Goal: Information Seeking & Learning: Learn about a topic

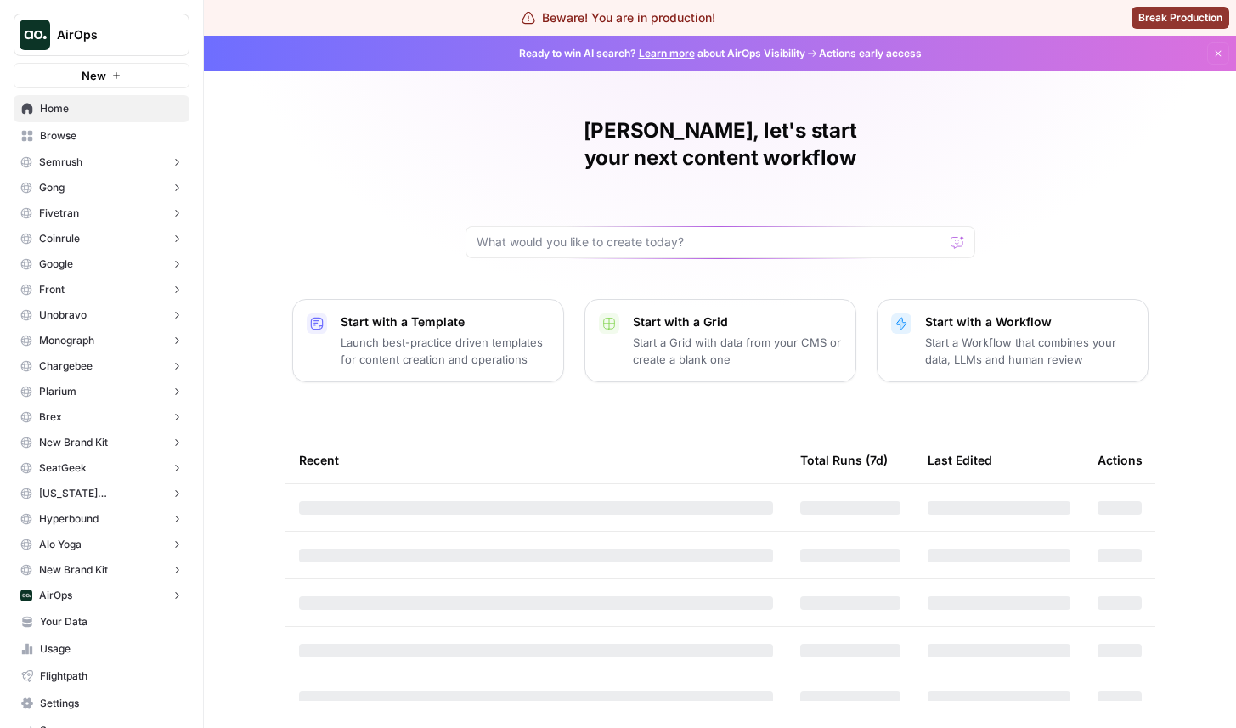
click at [122, 257] on button "Google" at bounding box center [102, 263] width 176 height 25
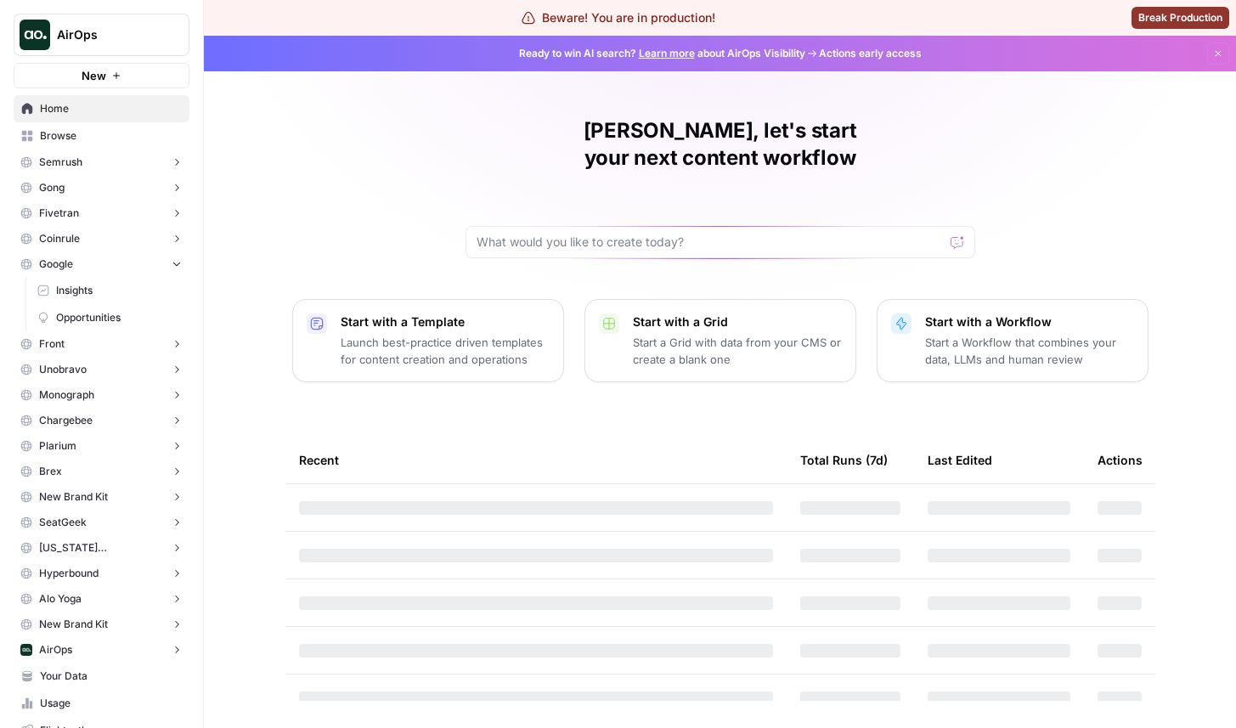
click at [107, 313] on span "Opportunities" at bounding box center [119, 317] width 126 height 15
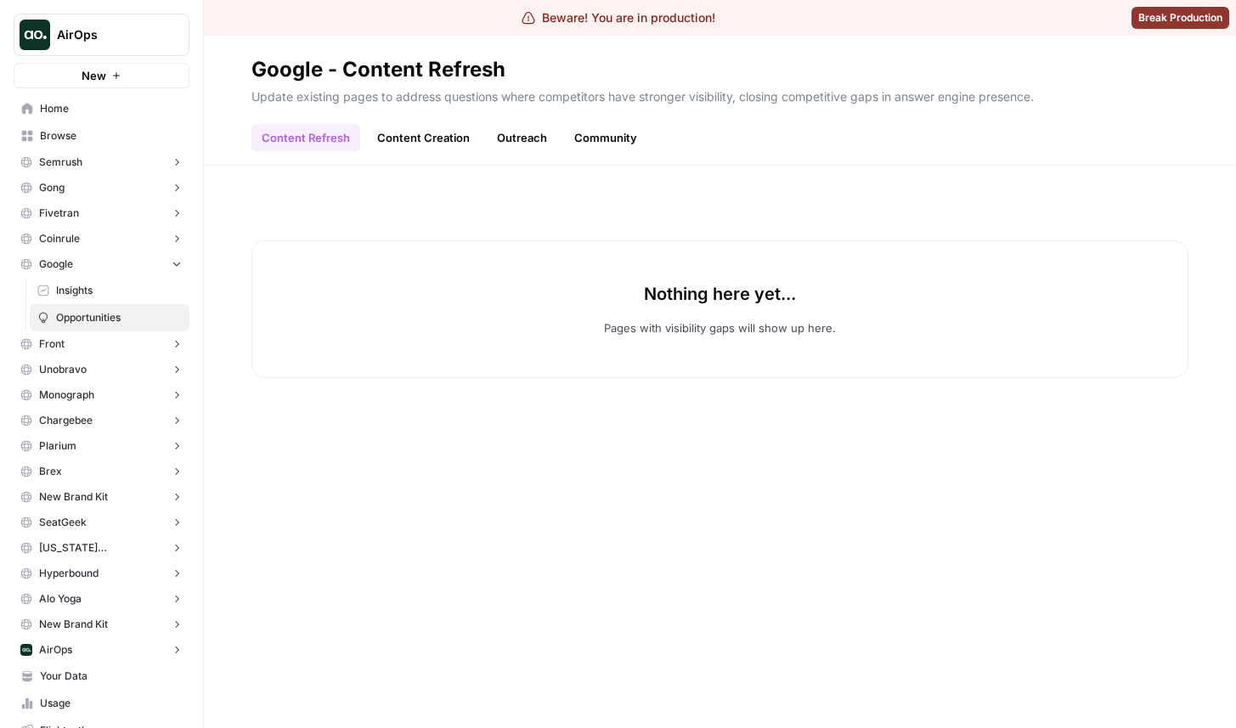
click at [111, 294] on span "Insights" at bounding box center [119, 290] width 126 height 15
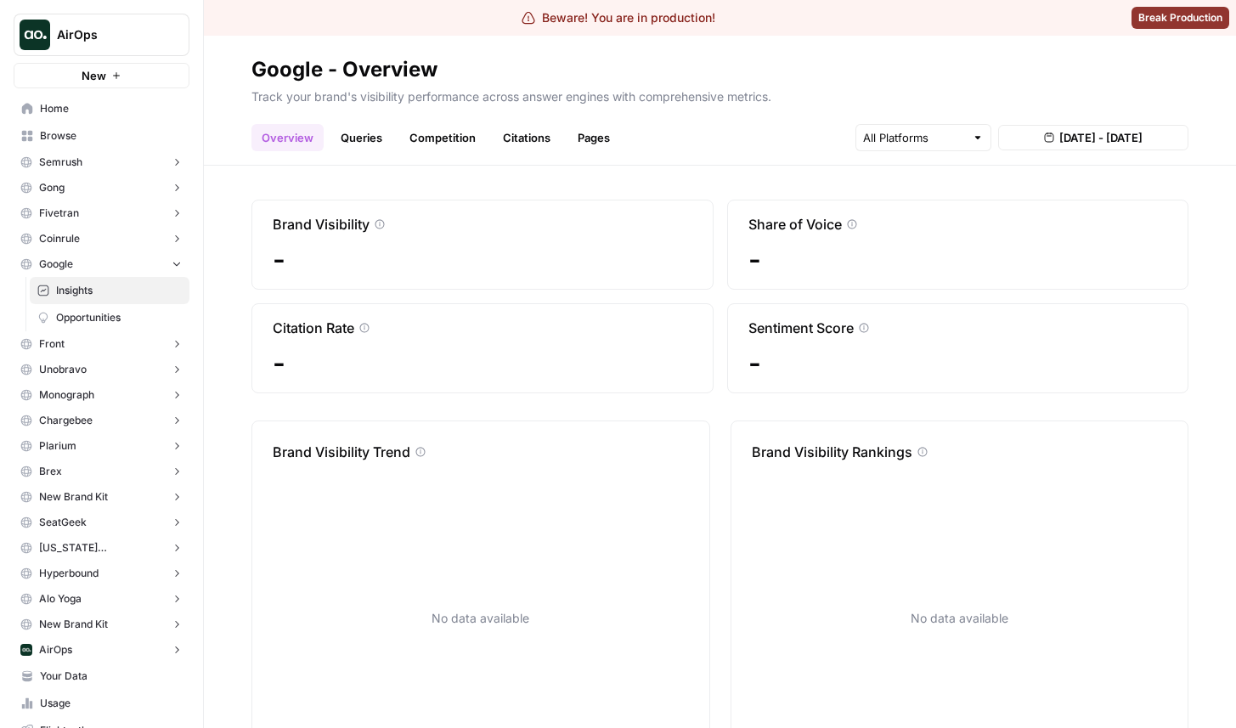
click at [119, 245] on button "Coinrule" at bounding box center [102, 238] width 176 height 25
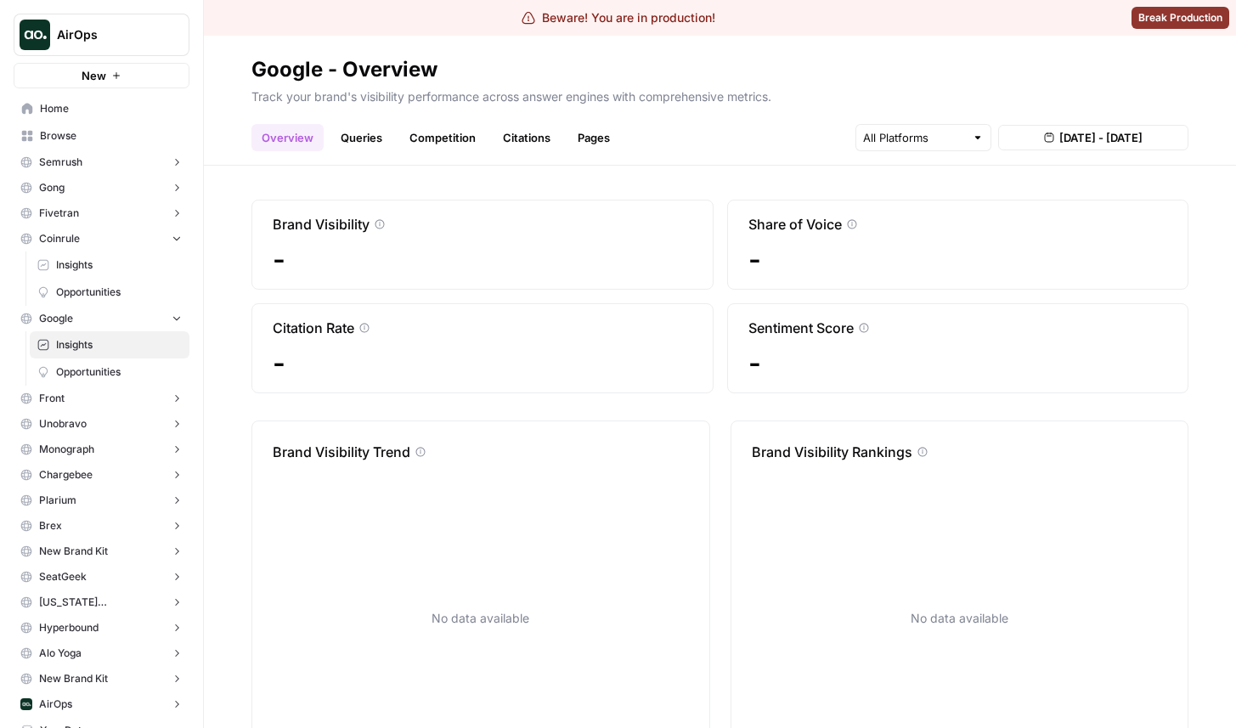
click at [118, 268] on span "Insights" at bounding box center [119, 264] width 126 height 15
click at [90, 217] on button "Fivetran" at bounding box center [102, 212] width 176 height 25
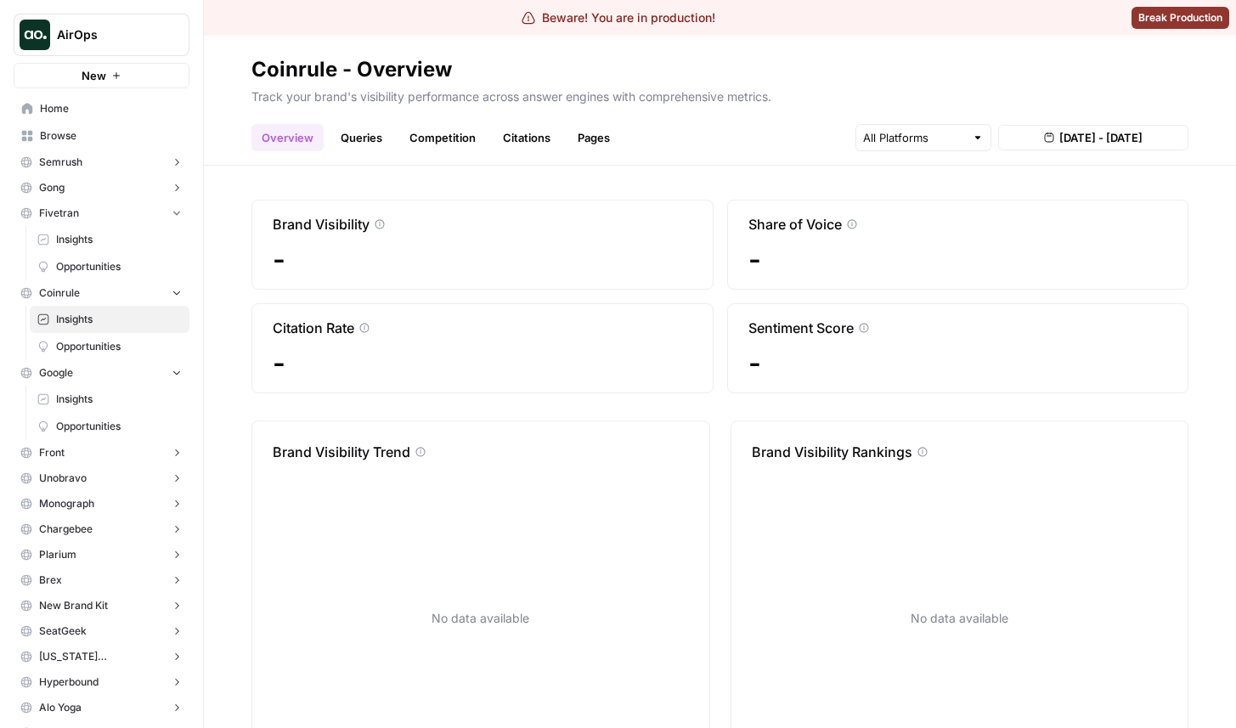
click at [90, 240] on span "Insights" at bounding box center [119, 239] width 126 height 15
click at [136, 447] on button "Front" at bounding box center [102, 452] width 176 height 25
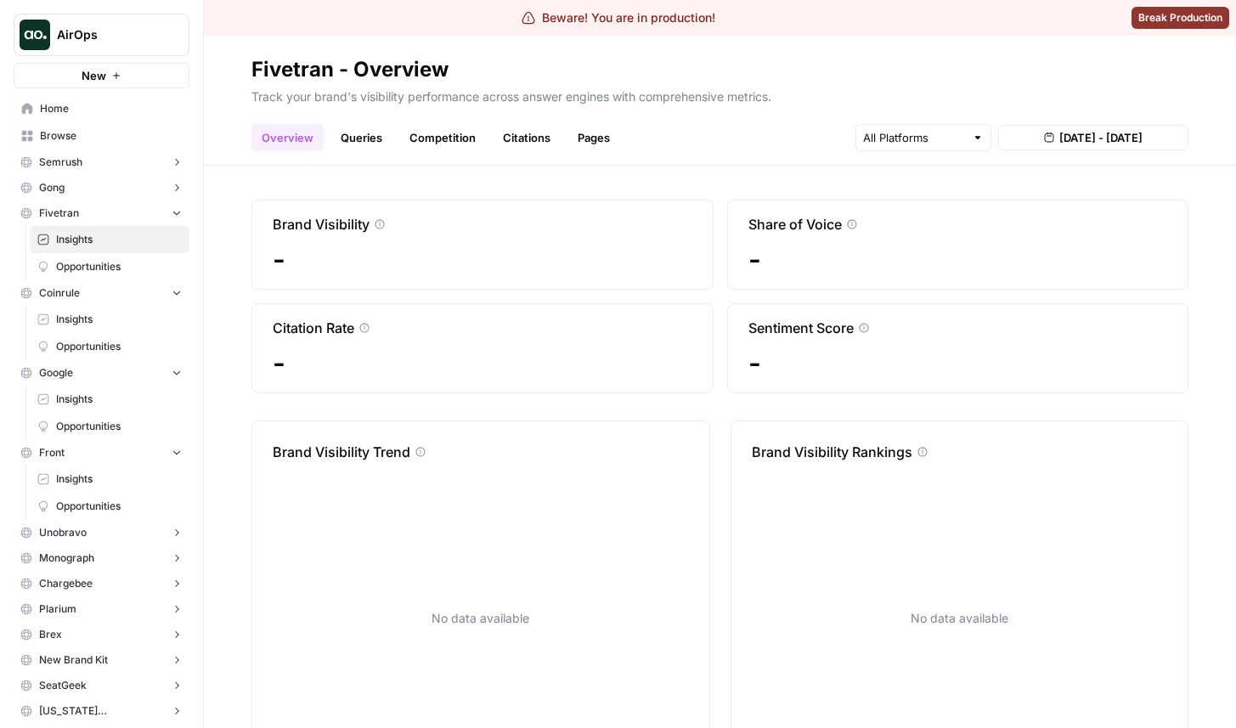
click at [116, 31] on span "AirOps" at bounding box center [108, 34] width 103 height 17
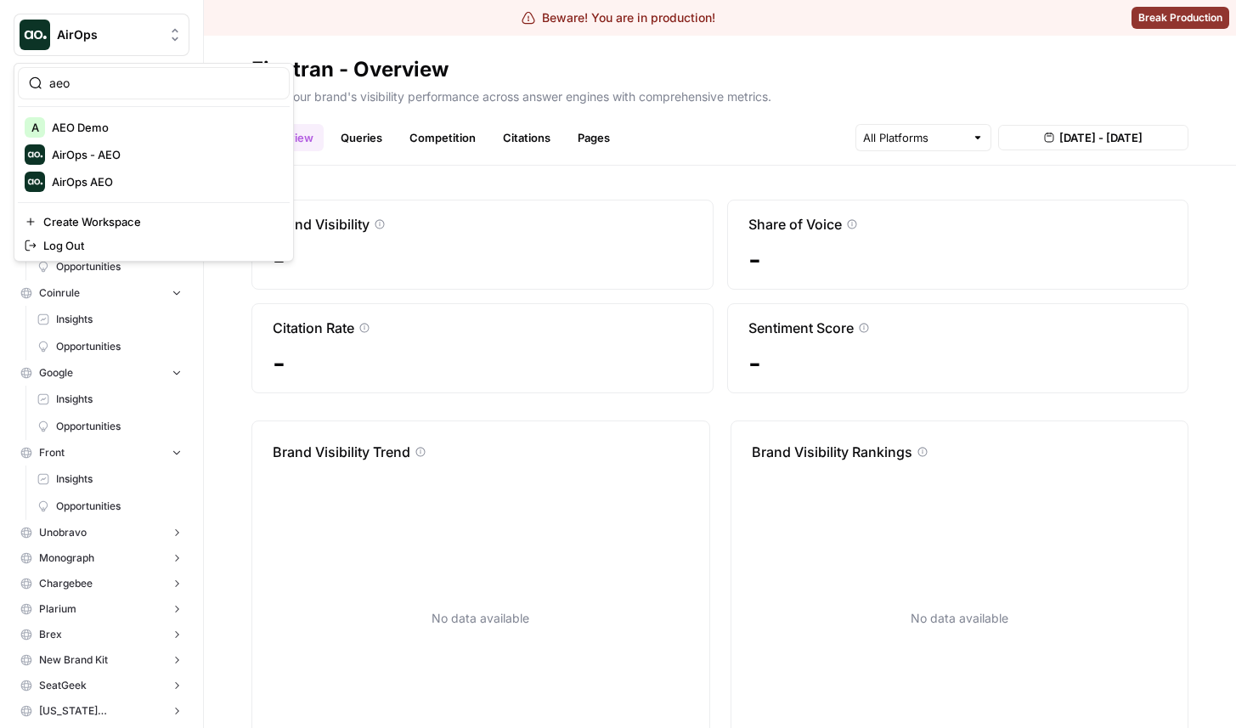
type input "aeo"
click button "AirOps - AEO" at bounding box center [154, 154] width 272 height 27
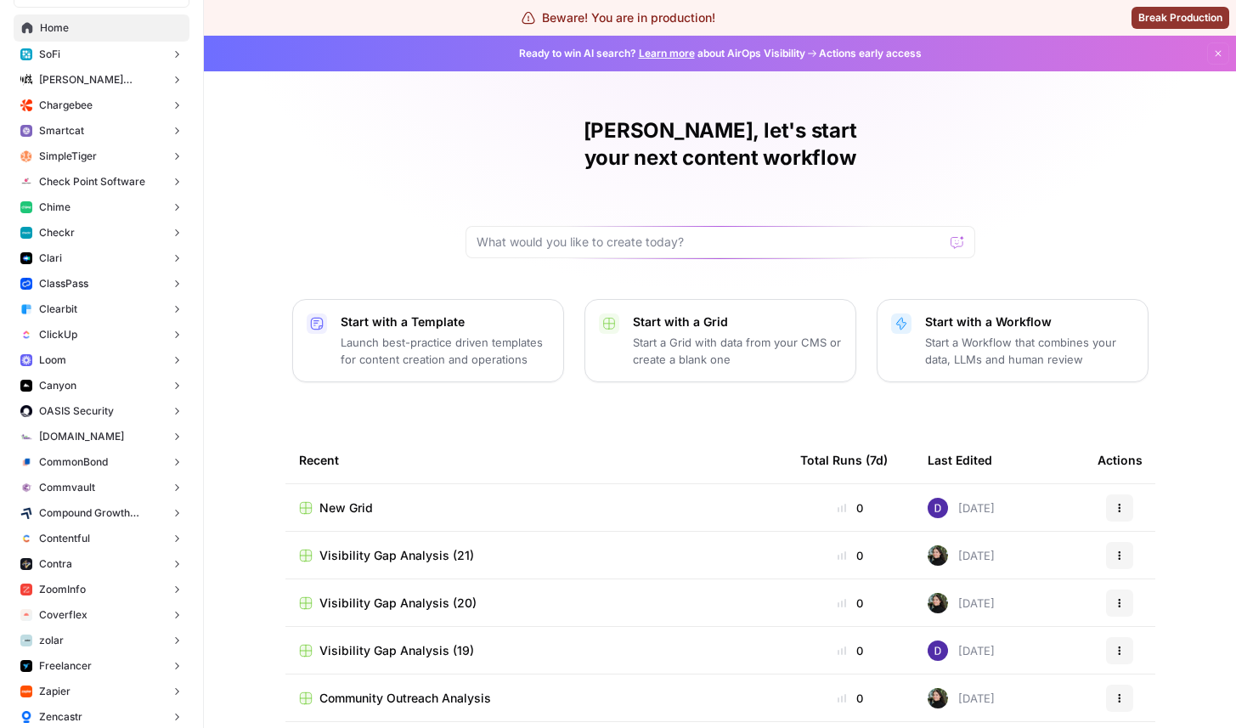
scroll to position [92, 0]
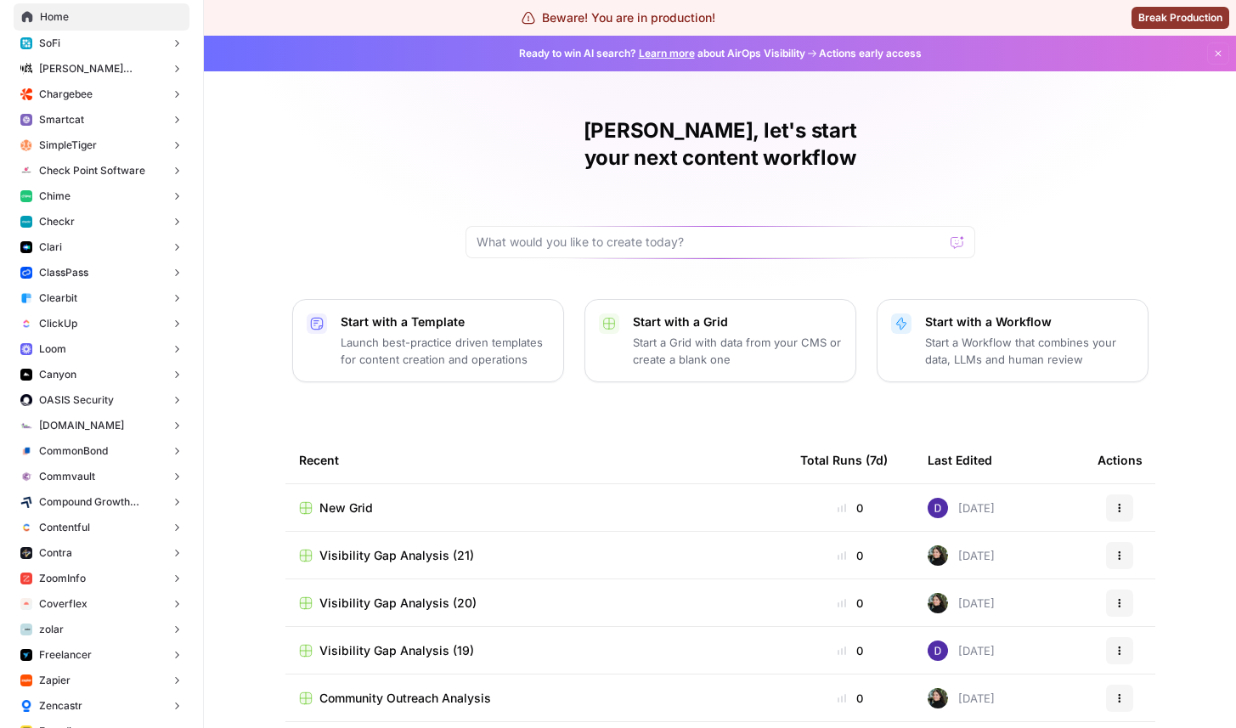
click at [93, 195] on button "Chime" at bounding box center [102, 195] width 176 height 25
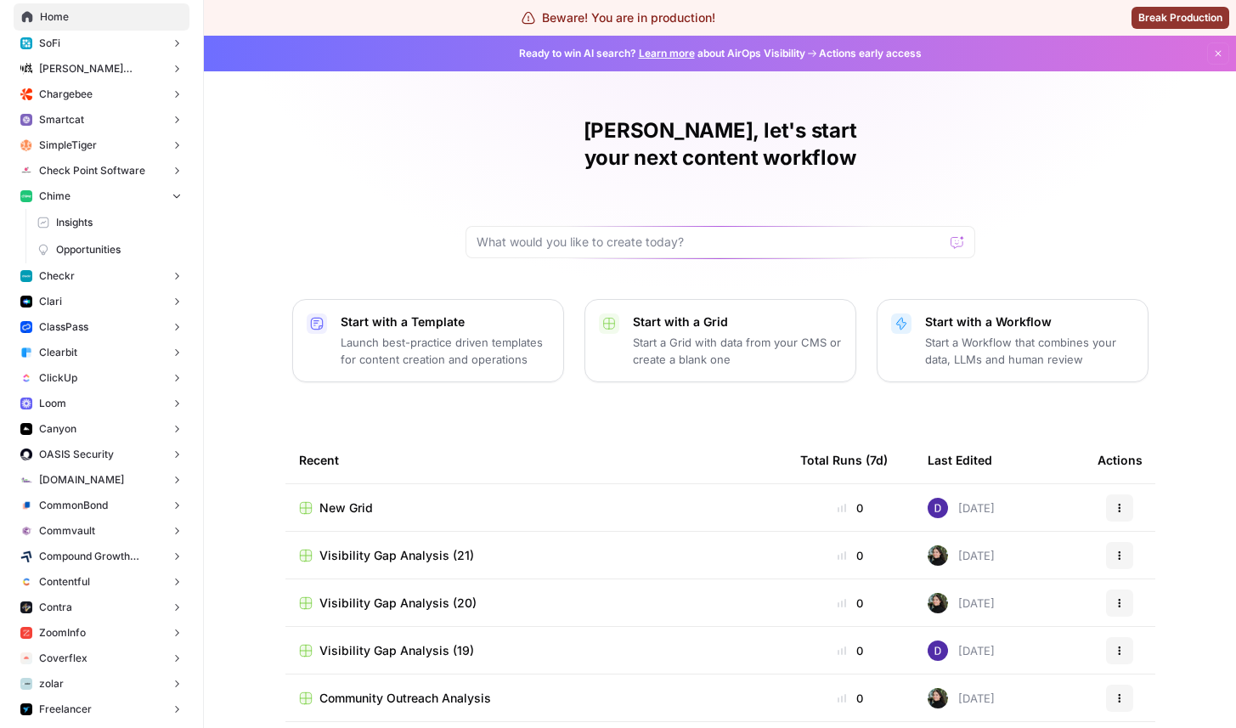
click at [91, 245] on span "Opportunities" at bounding box center [119, 249] width 126 height 15
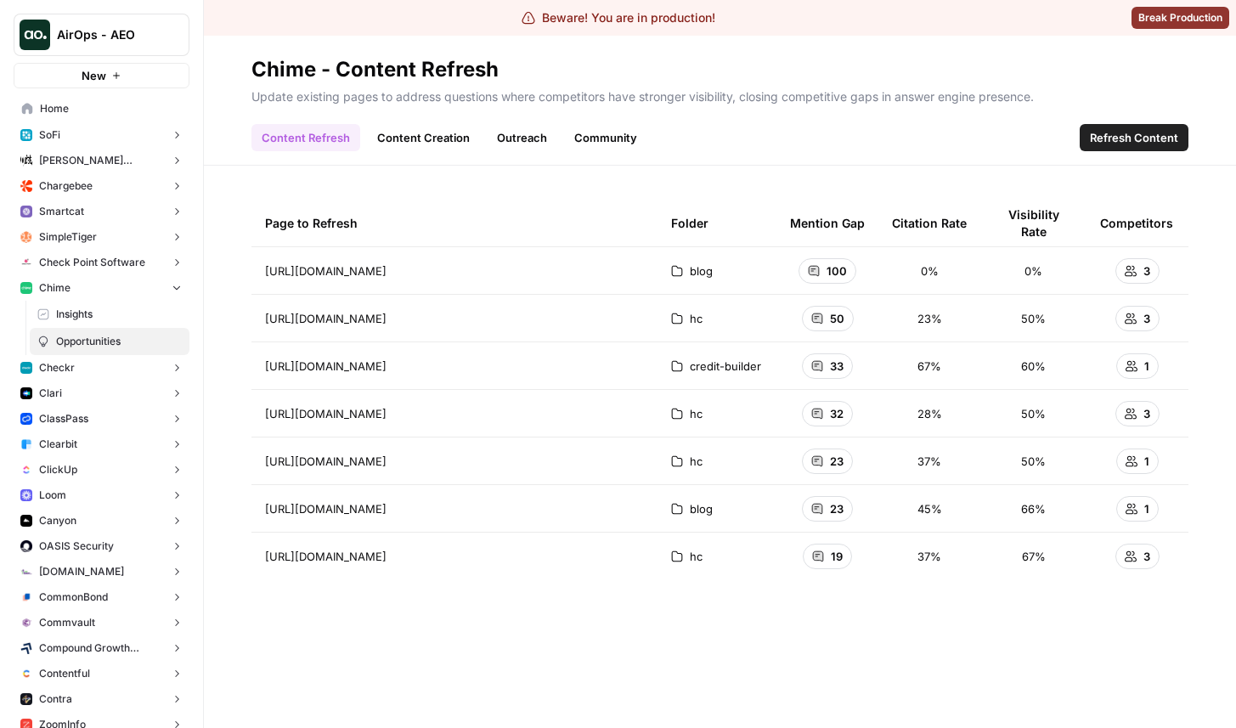
click at [428, 138] on link "Content Creation" at bounding box center [423, 137] width 113 height 27
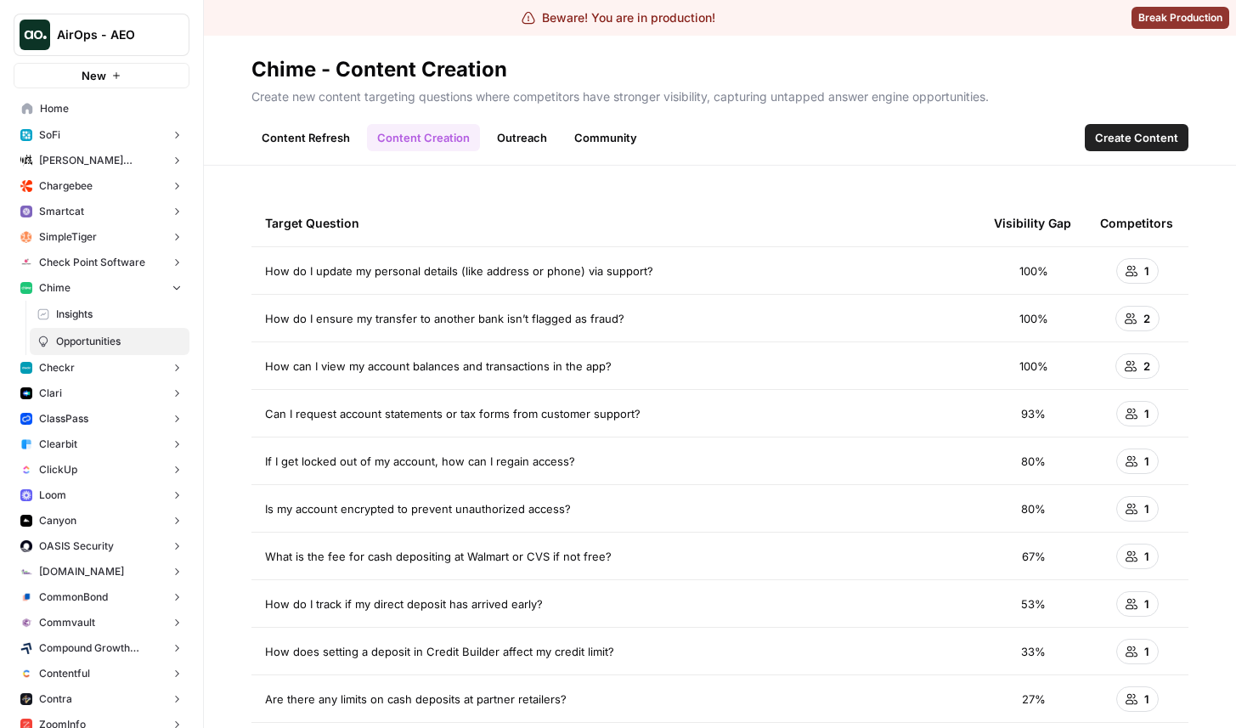
click at [540, 135] on link "Outreach" at bounding box center [522, 137] width 71 height 27
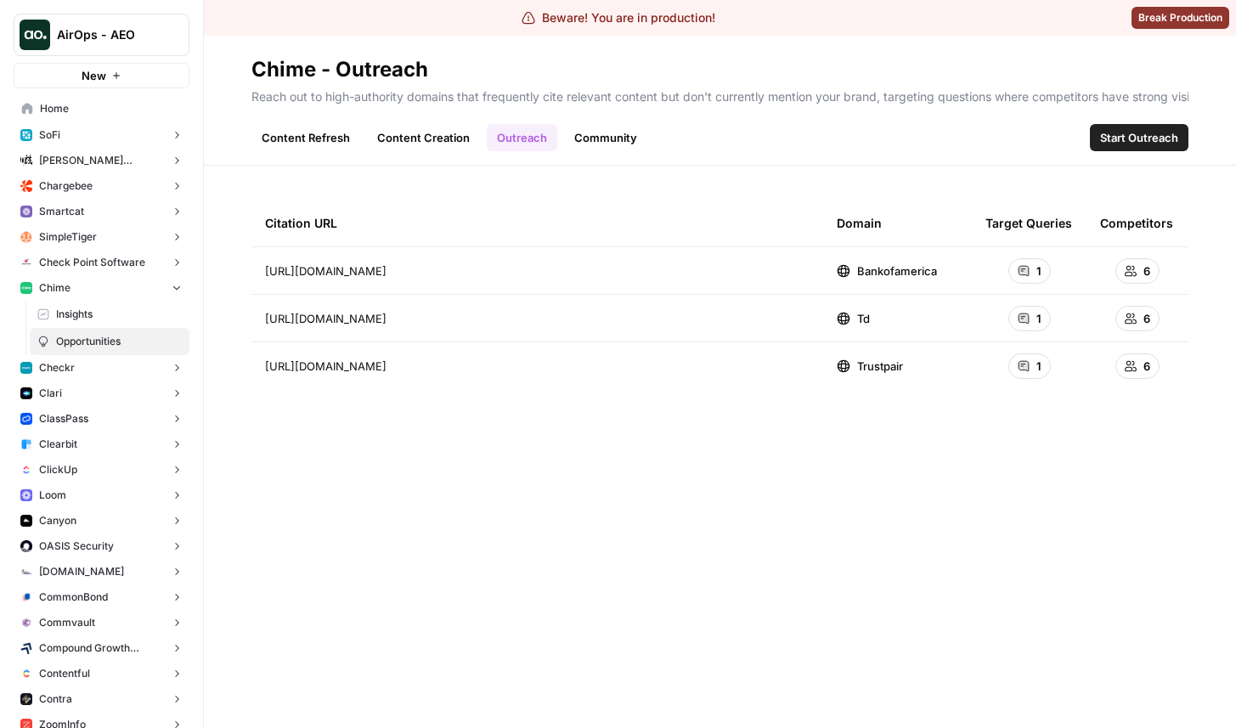
click at [596, 139] on link "Community" at bounding box center [605, 137] width 83 height 27
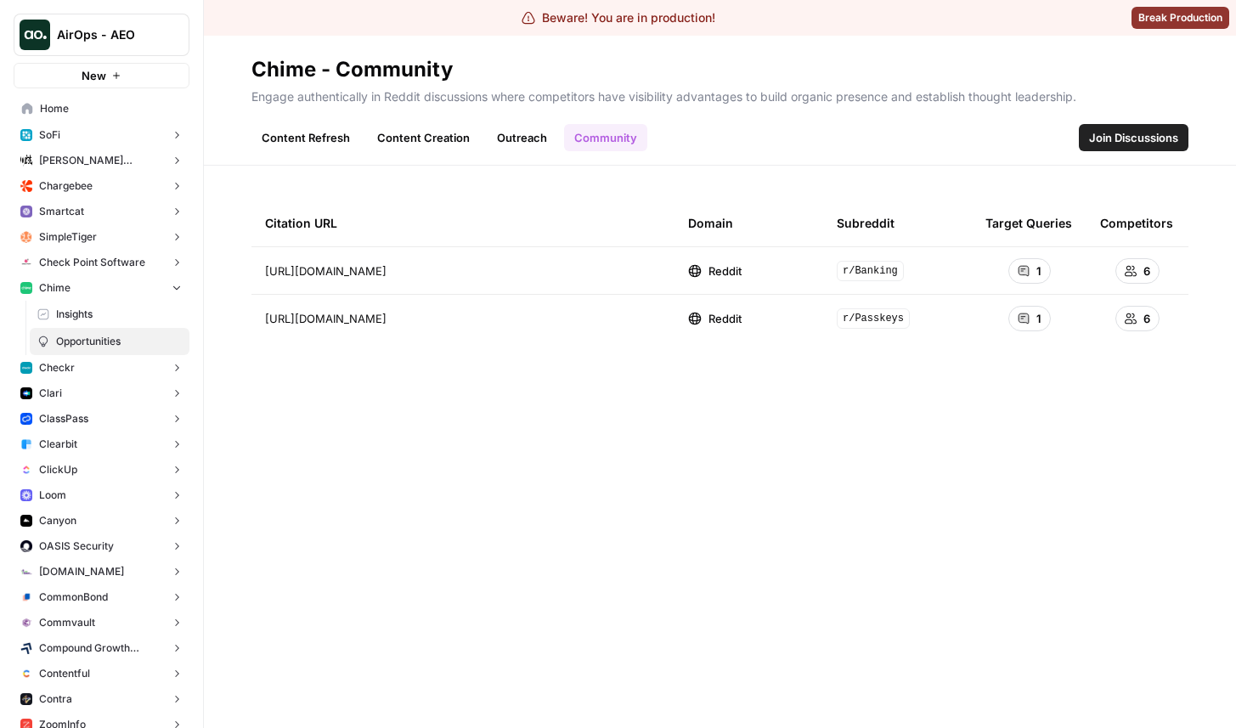
click at [533, 134] on link "Outreach" at bounding box center [522, 137] width 71 height 27
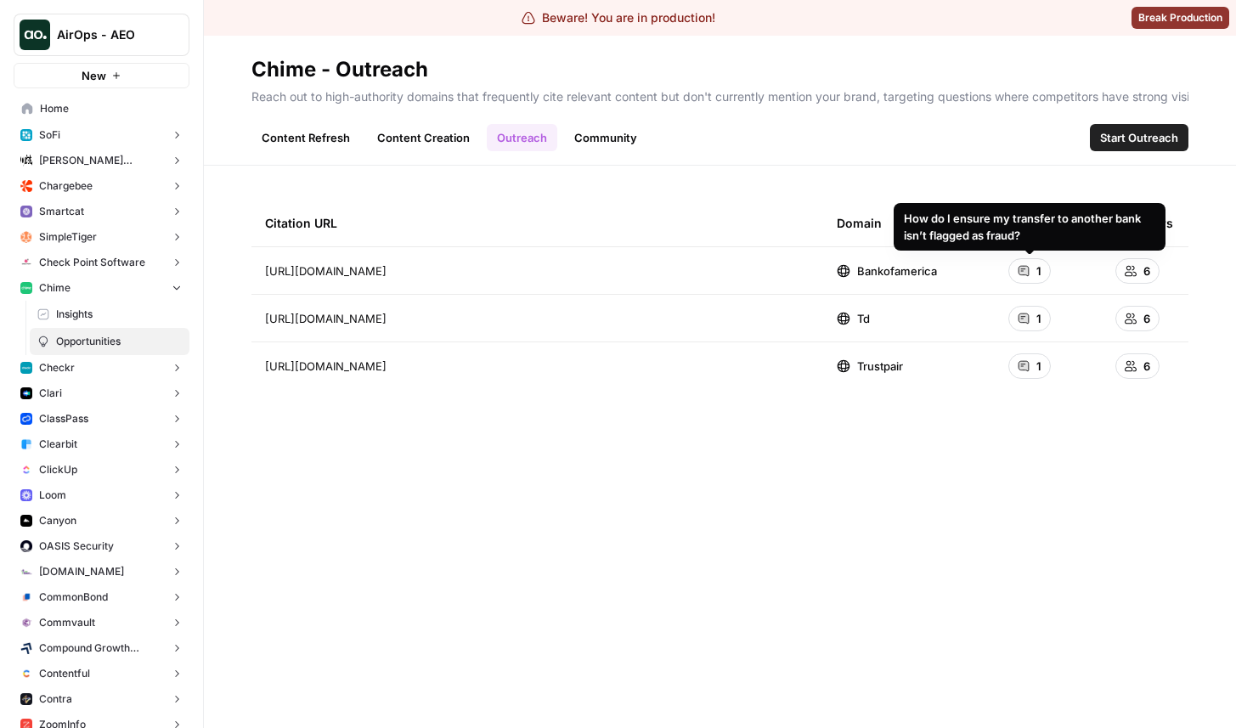
click at [1032, 271] on div "1" at bounding box center [1029, 270] width 42 height 25
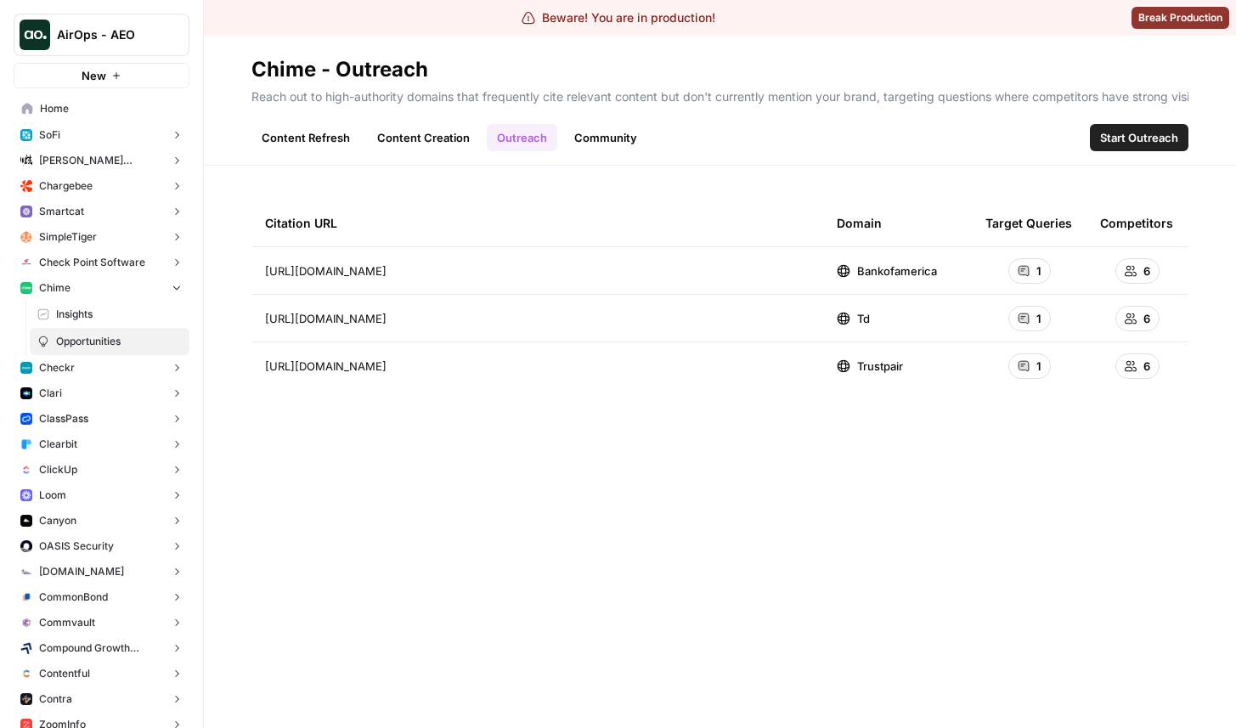
click at [443, 138] on link "Content Creation" at bounding box center [423, 137] width 113 height 27
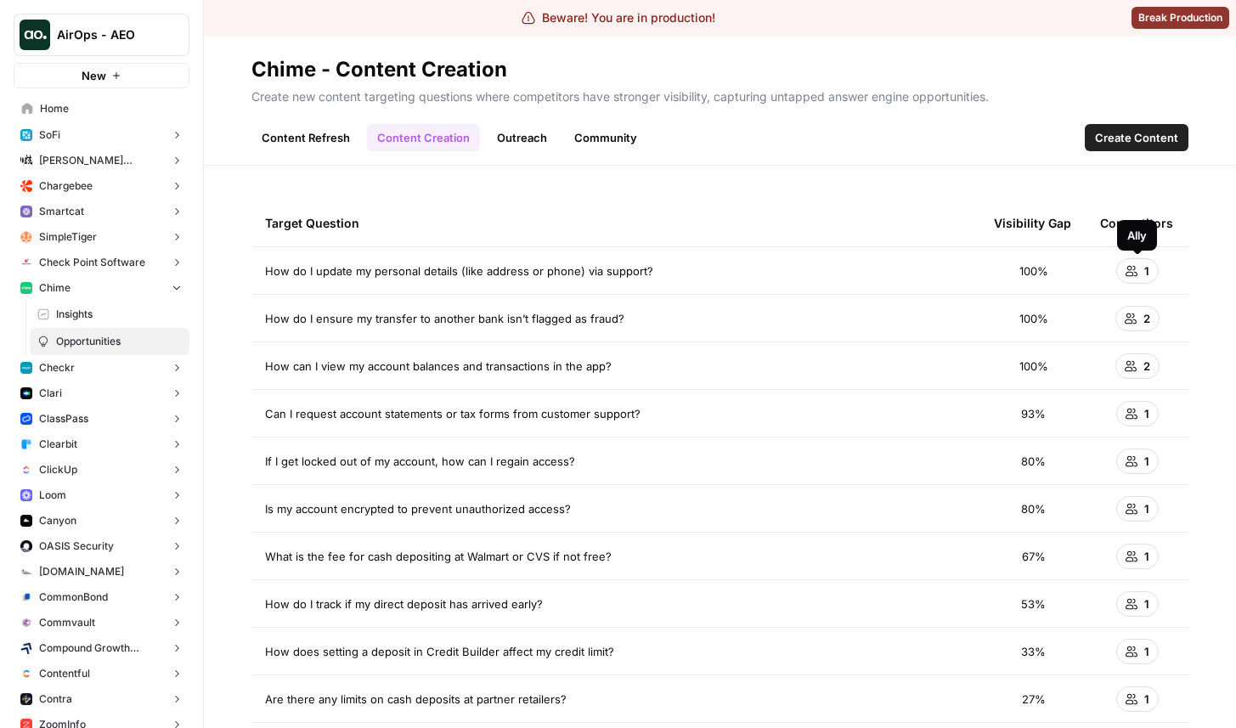
click at [1135, 268] on icon at bounding box center [1132, 270] width 12 height 11
click at [1139, 358] on div "2" at bounding box center [1137, 365] width 44 height 25
click at [1143, 411] on div "1" at bounding box center [1137, 413] width 42 height 25
click at [313, 144] on link "Content Refresh" at bounding box center [305, 137] width 109 height 27
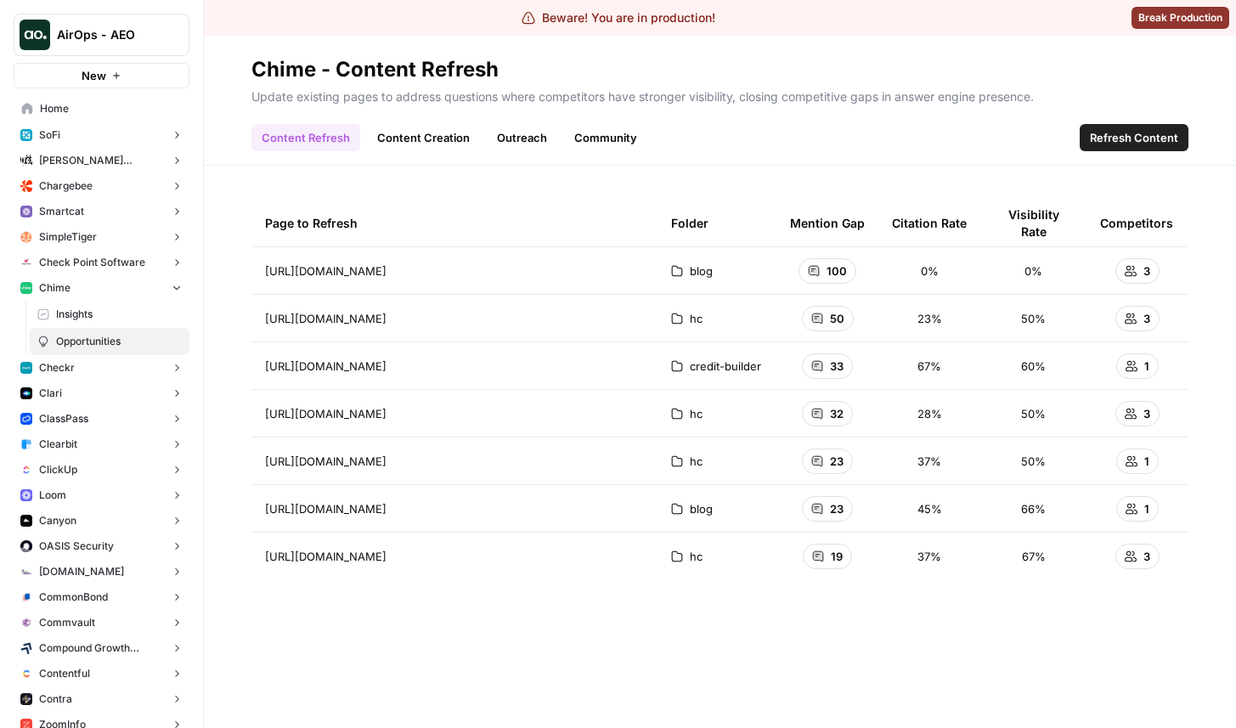
click at [814, 268] on icon at bounding box center [814, 271] width 10 height 10
drag, startPoint x: 566, startPoint y: 270, endPoint x: 548, endPoint y: 272, distance: 17.9
click at [548, 272] on div "[URL][DOMAIN_NAME] Go to page" at bounding box center [454, 271] width 379 height 20
click at [823, 267] on div "100" at bounding box center [828, 270] width 58 height 25
click at [415, 269] on icon "Go to page https://www.chime.com/blog/what-are-overdraft-fees//" at bounding box center [410, 270] width 9 height 9
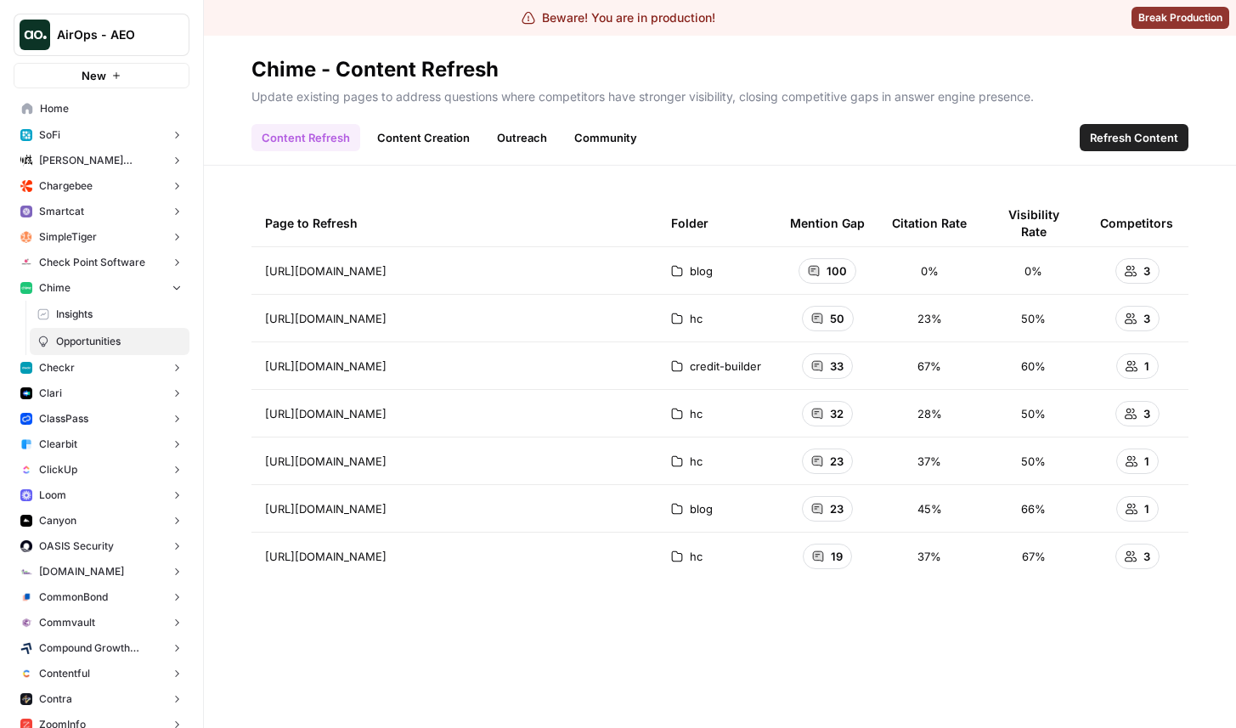
click at [837, 272] on span "100" at bounding box center [837, 270] width 20 height 17
click at [106, 370] on button "Checkr" at bounding box center [102, 367] width 176 height 25
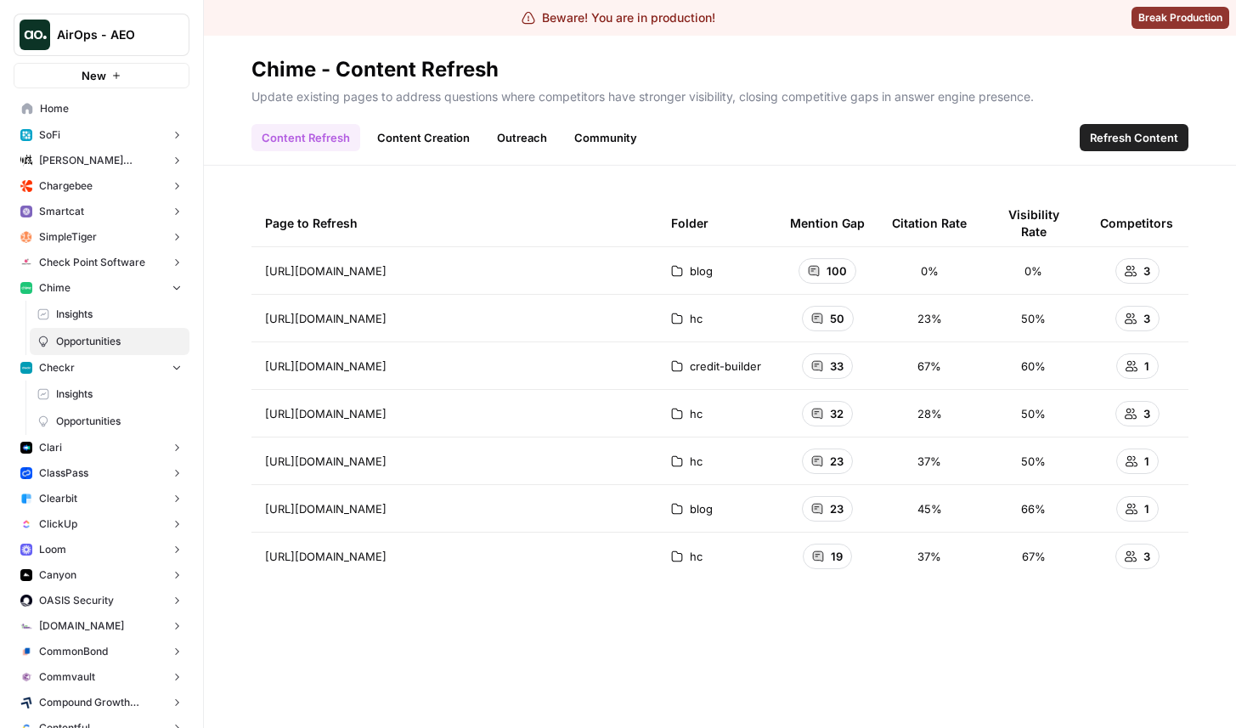
click at [106, 390] on span "Insights" at bounding box center [119, 394] width 126 height 15
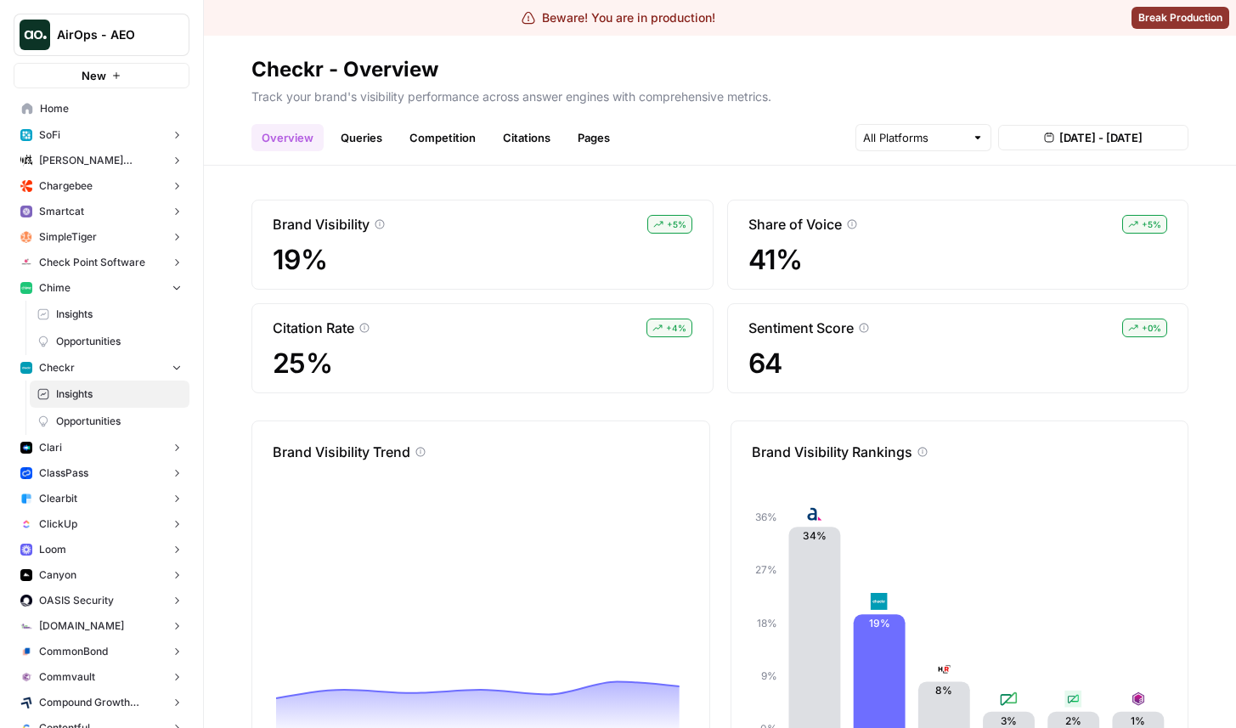
click at [368, 148] on link "Queries" at bounding box center [361, 137] width 62 height 27
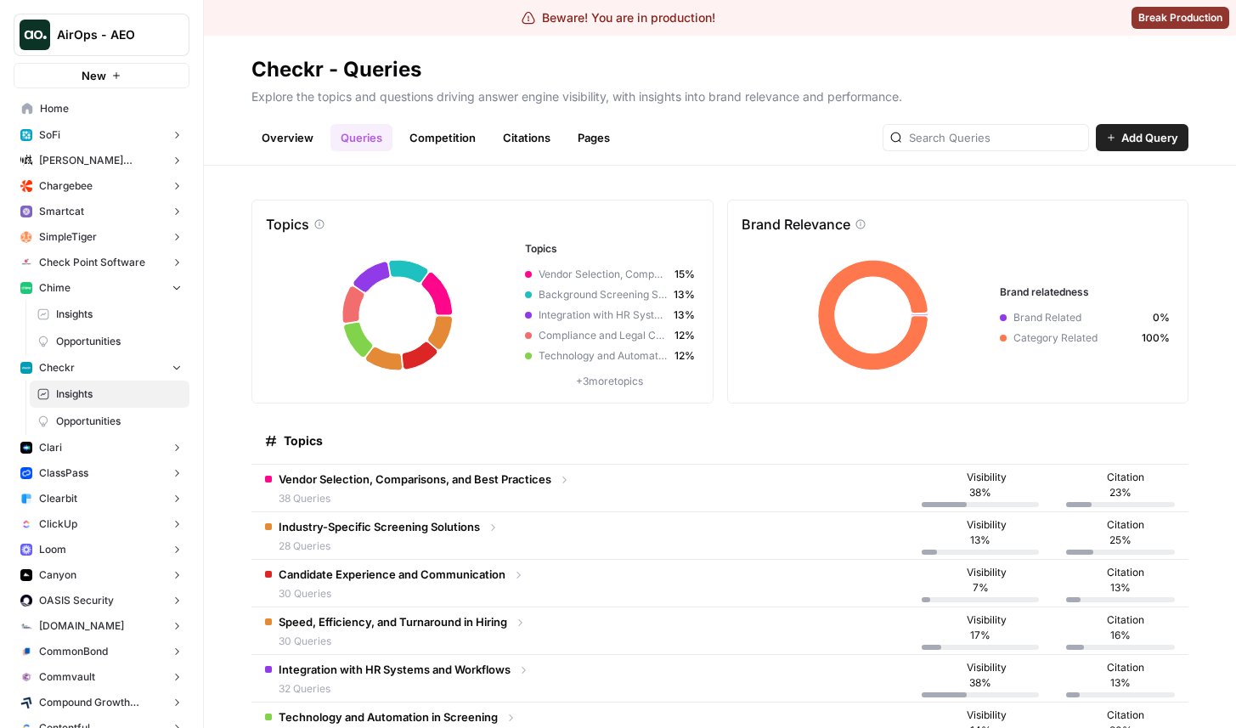
click at [449, 498] on span "38 Queries" at bounding box center [415, 498] width 273 height 15
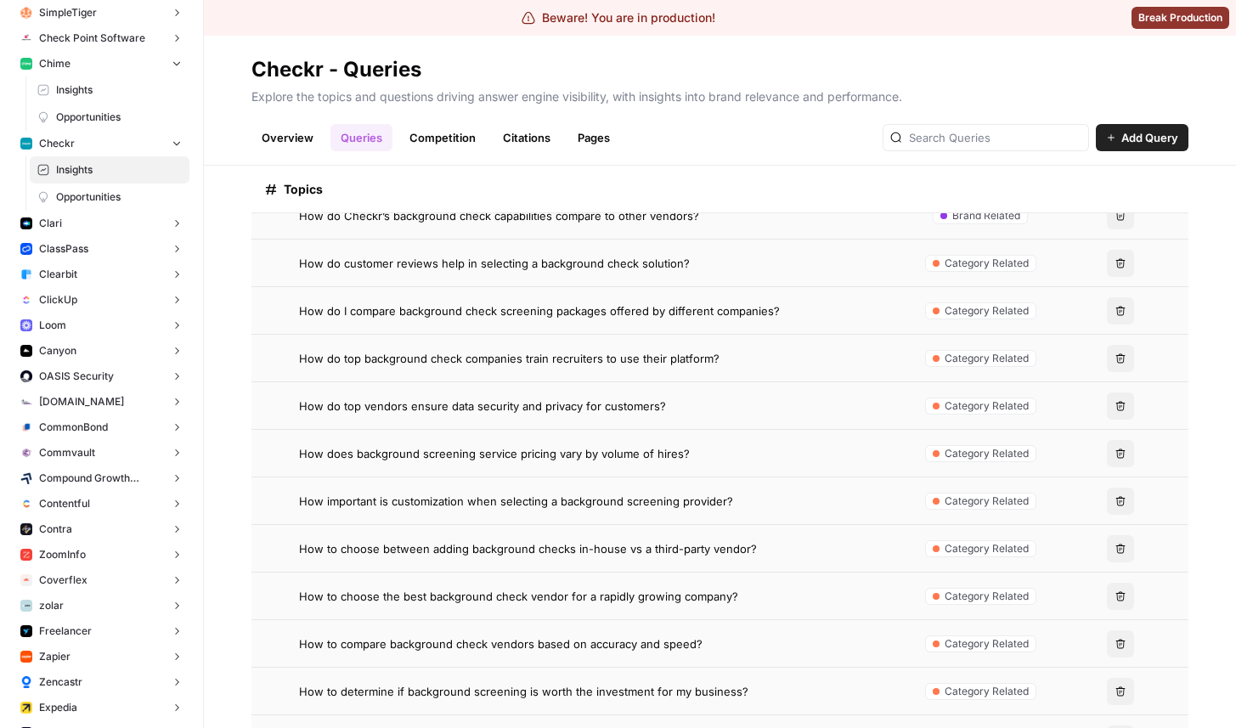
scroll to position [245, 0]
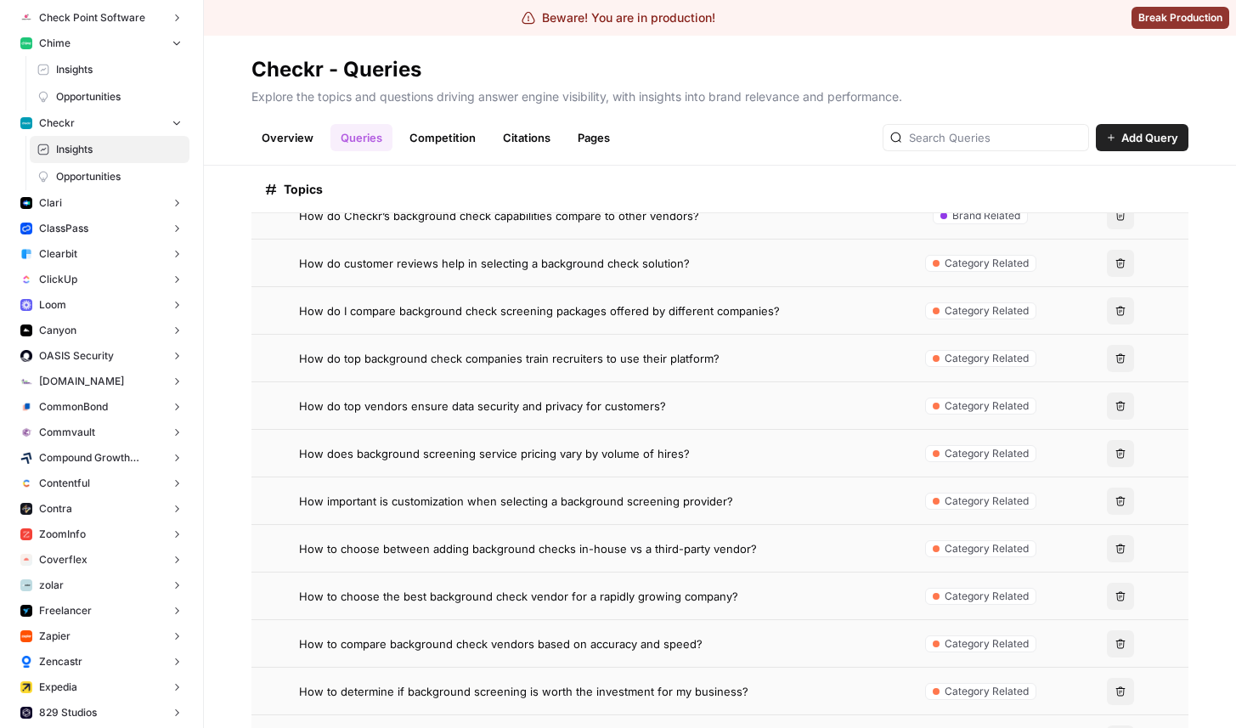
click at [87, 274] on button "ClickUp" at bounding box center [102, 279] width 176 height 25
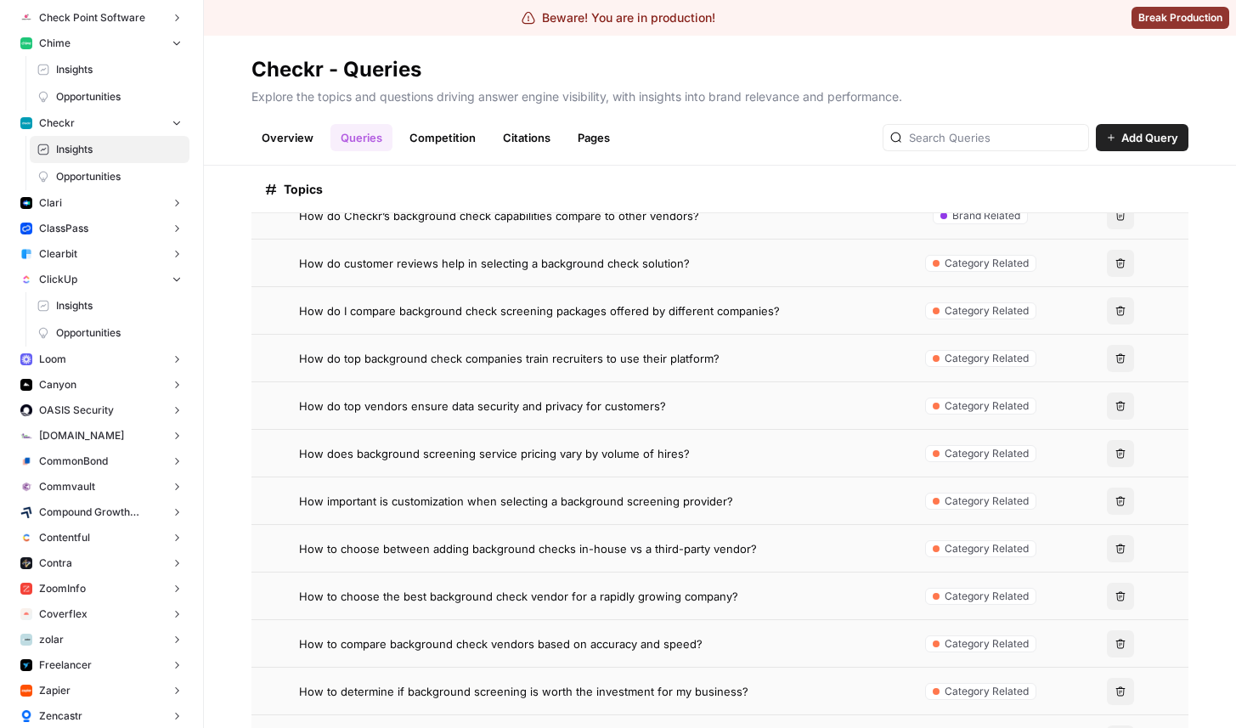
click at [81, 329] on span "Opportunities" at bounding box center [119, 332] width 126 height 15
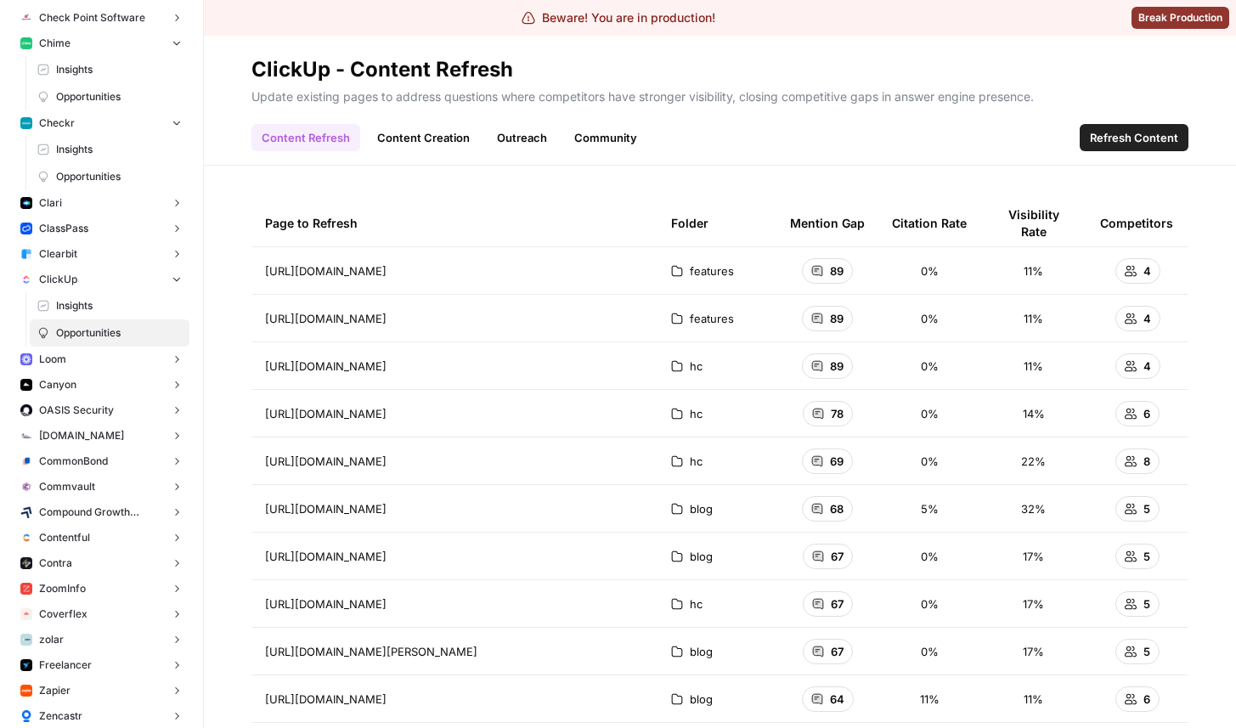
click at [417, 128] on link "Content Creation" at bounding box center [423, 137] width 113 height 27
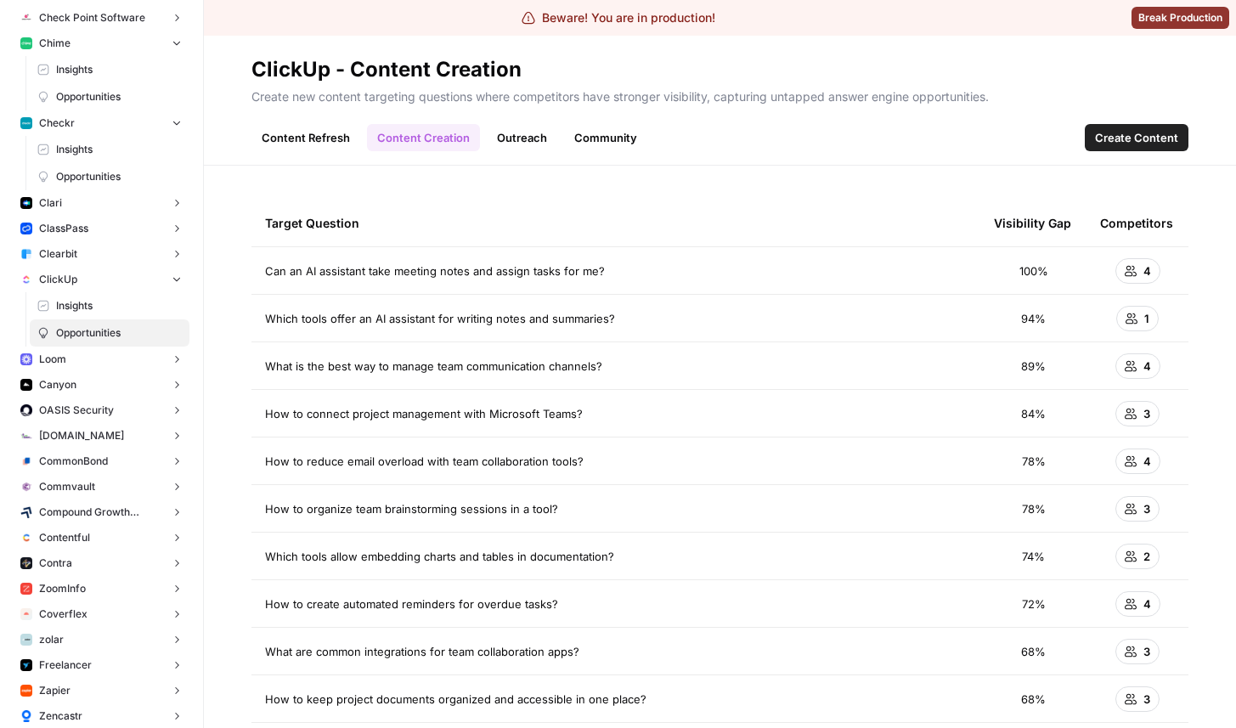
click at [533, 133] on link "Outreach" at bounding box center [522, 137] width 71 height 27
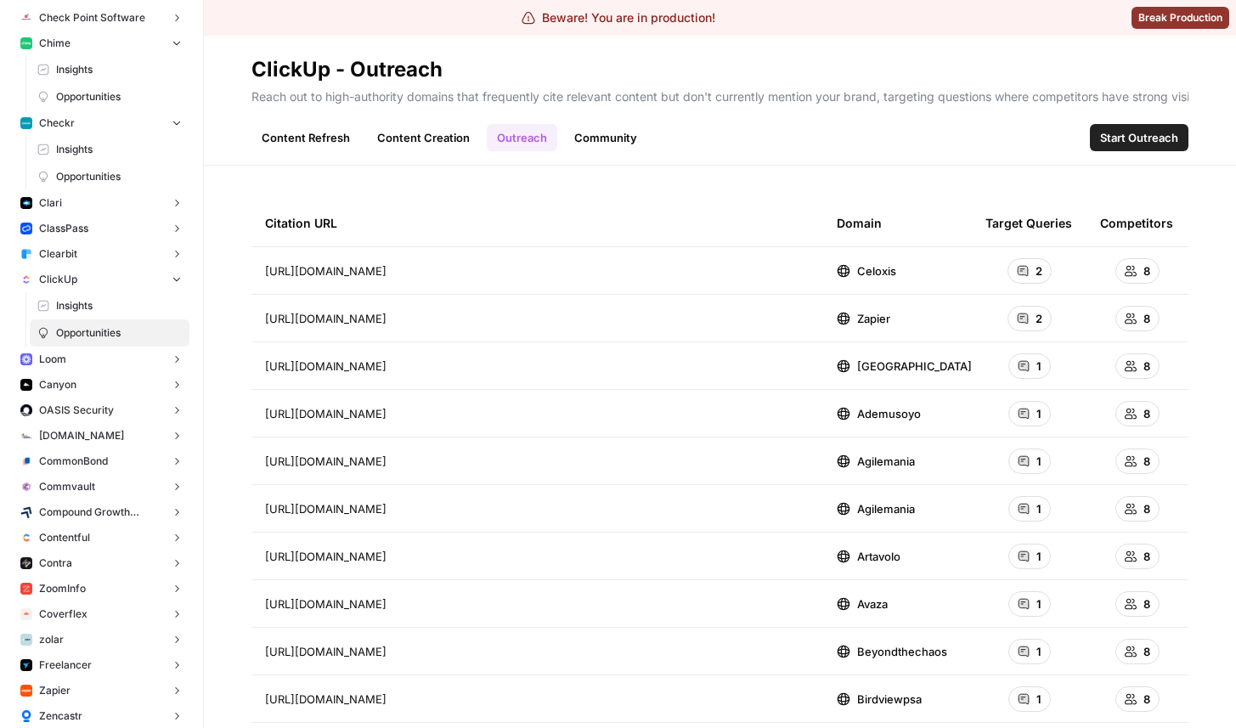
click at [596, 151] on header "ClickUp - Outreach Reach out to high-authority domains that frequently cite rel…" at bounding box center [720, 101] width 1032 height 130
click at [596, 141] on link "Community" at bounding box center [605, 137] width 83 height 27
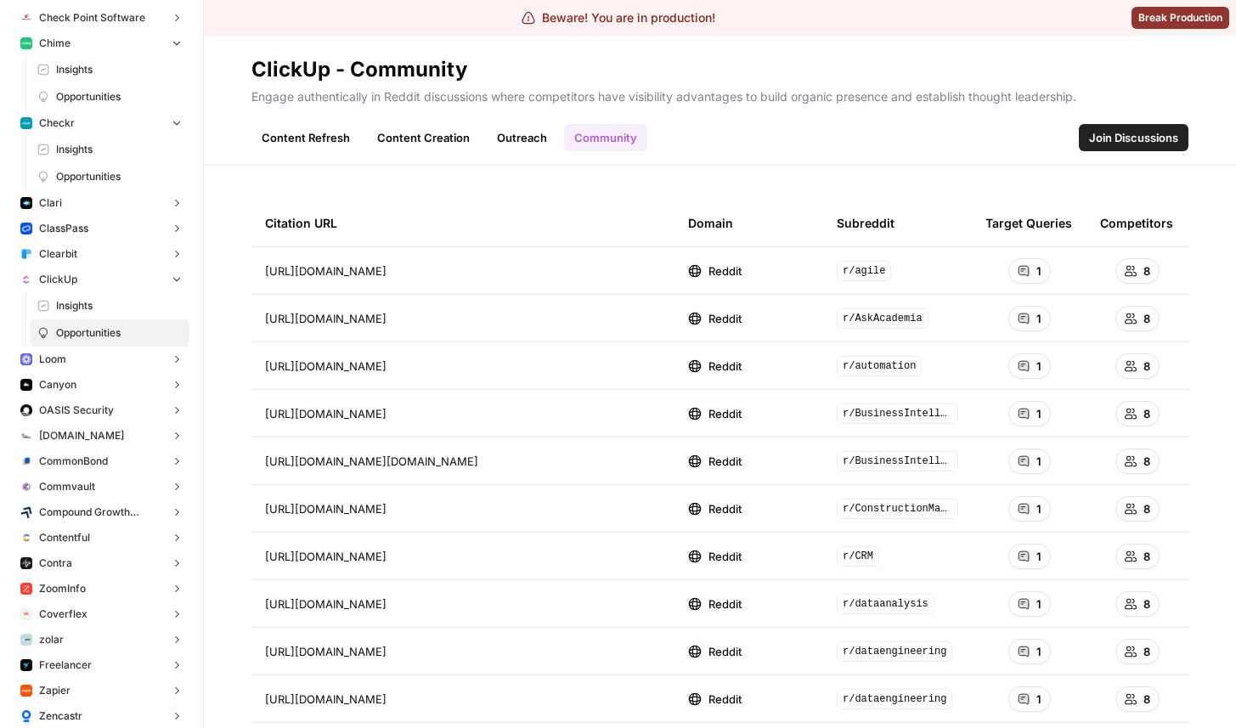
click at [321, 139] on link "Content Refresh" at bounding box center [305, 137] width 109 height 27
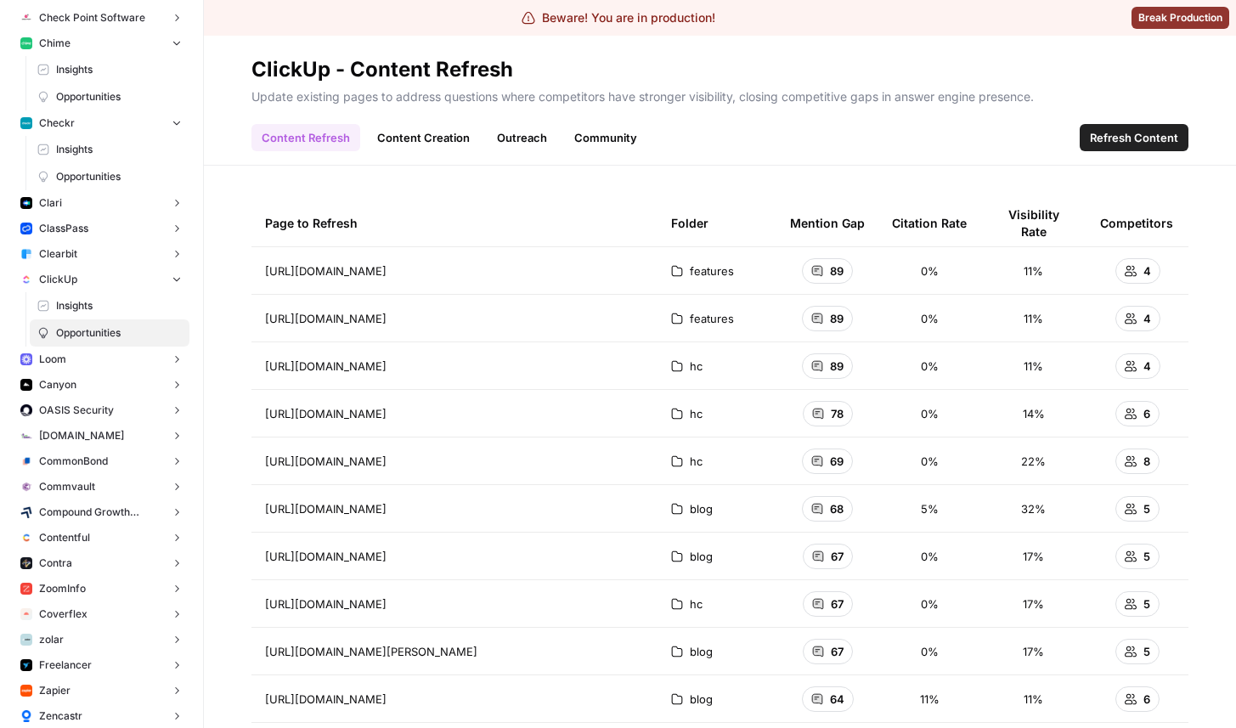
drag, startPoint x: 793, startPoint y: 226, endPoint x: 856, endPoint y: 230, distance: 63.0
click at [856, 231] on div "Mention Gap" at bounding box center [827, 223] width 75 height 47
drag, startPoint x: 869, startPoint y: 229, endPoint x: 788, endPoint y: 218, distance: 81.3
click at [788, 218] on th "Mention Gap" at bounding box center [827, 223] width 102 height 47
click at [748, 231] on th "Folder" at bounding box center [717, 223] width 119 height 47
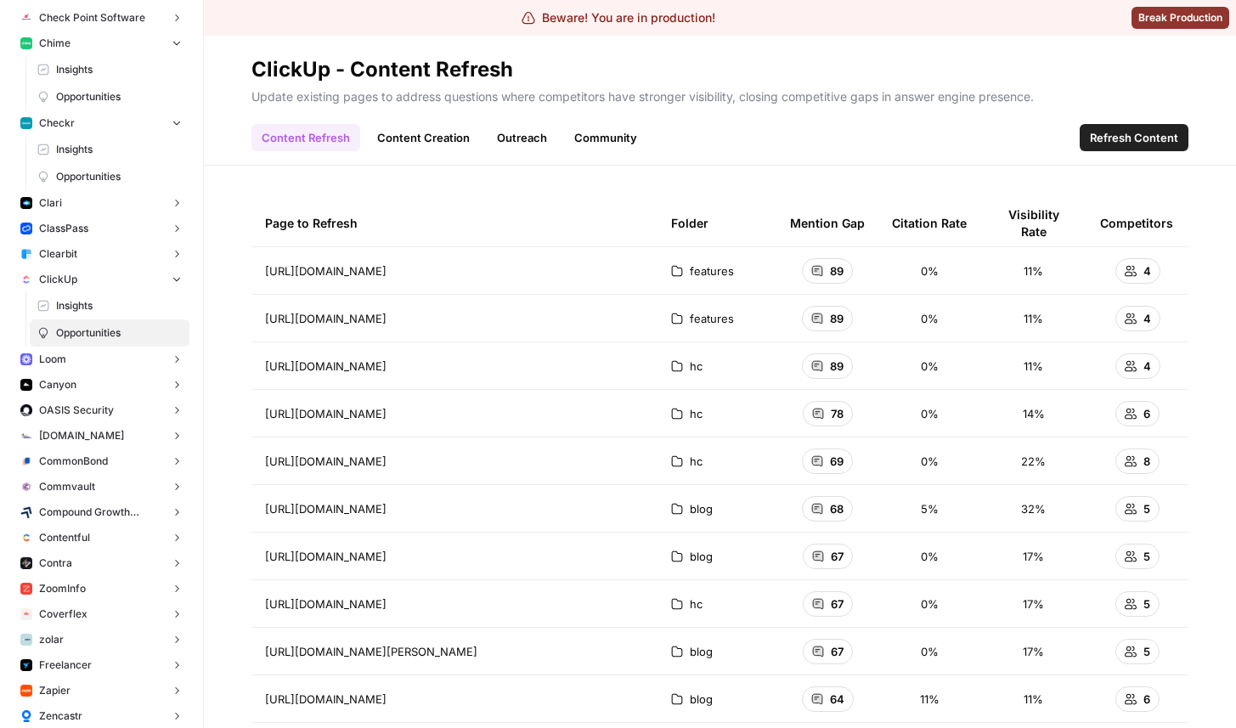
click at [416, 134] on link "Content Creation" at bounding box center [423, 137] width 113 height 27
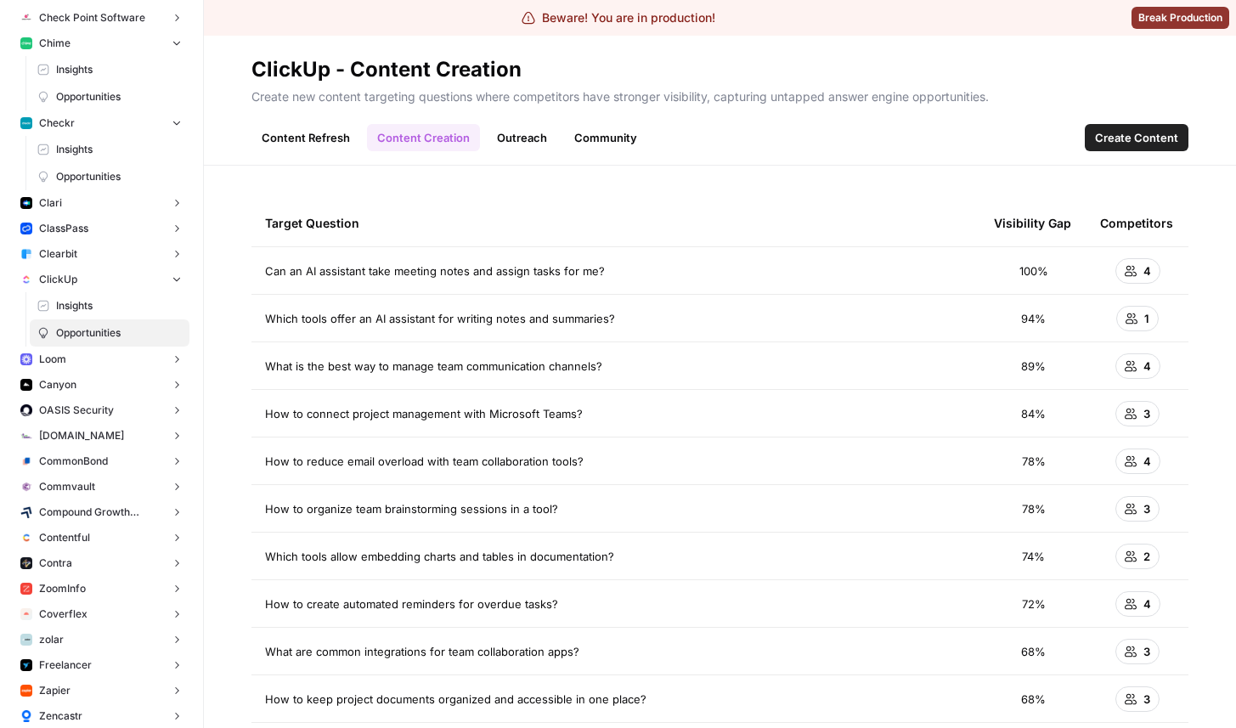
click at [502, 141] on link "Outreach" at bounding box center [522, 137] width 71 height 27
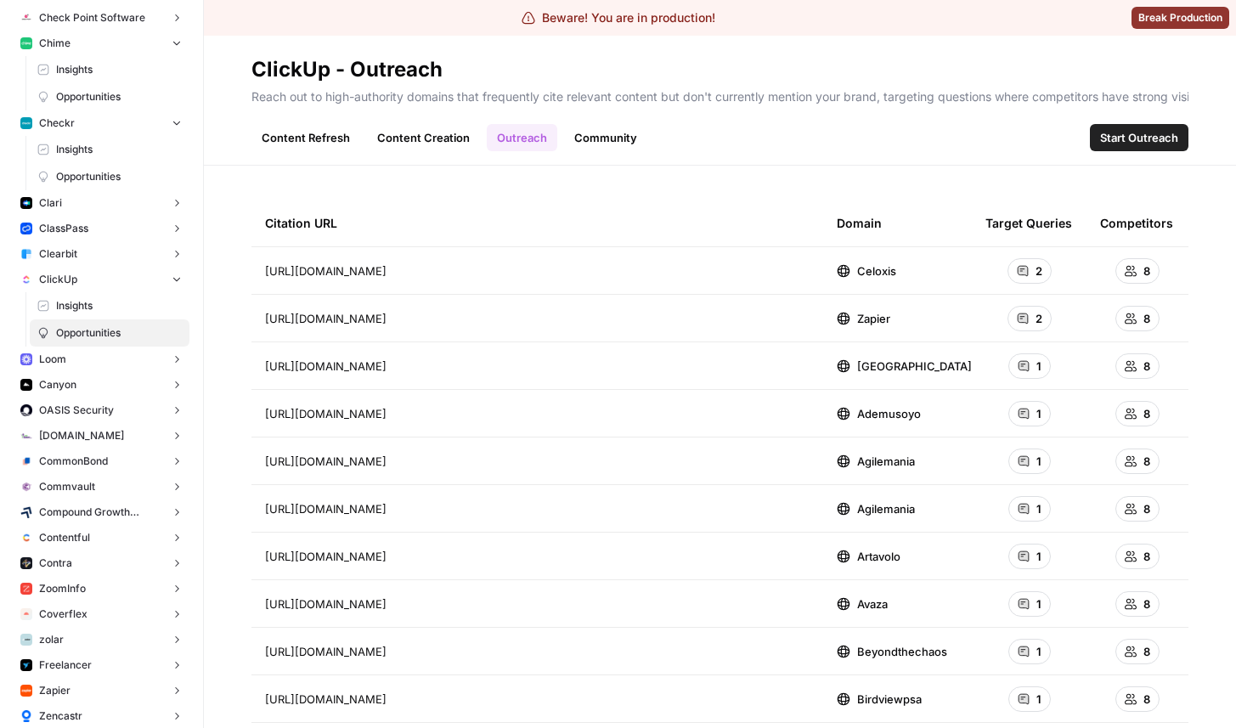
click at [590, 148] on link "Community" at bounding box center [605, 137] width 83 height 27
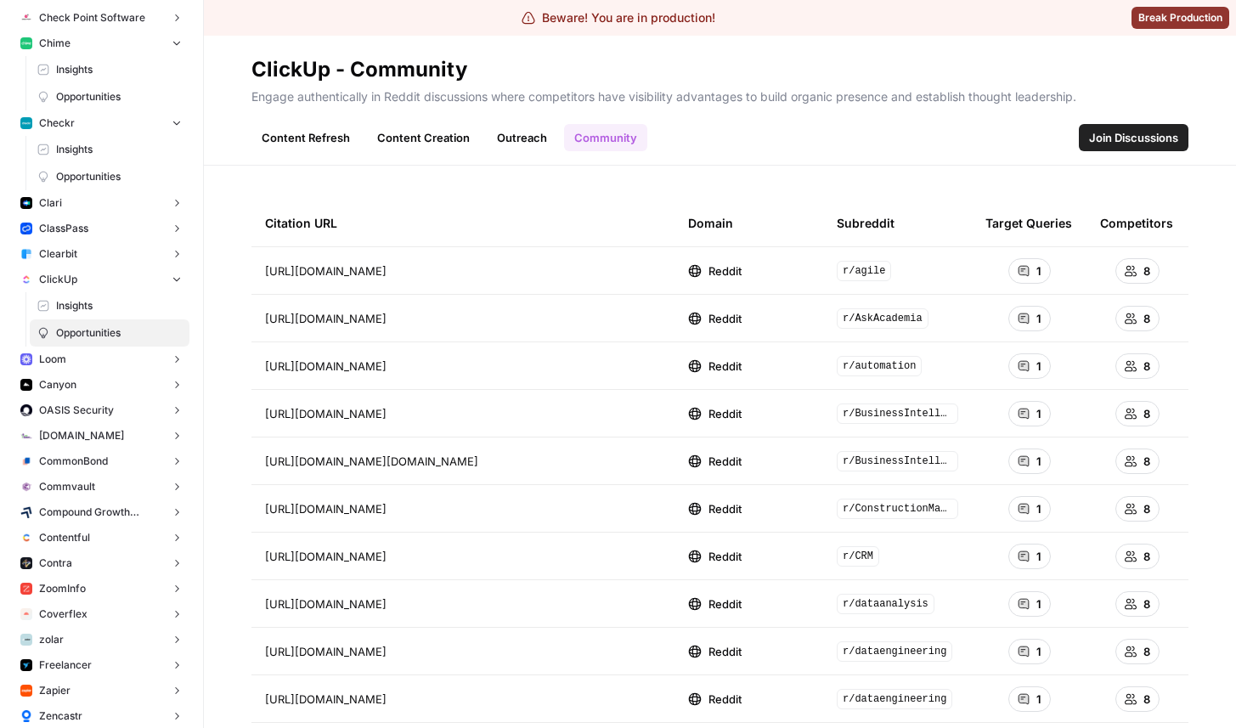
click at [474, 144] on link "Content Creation" at bounding box center [423, 137] width 113 height 27
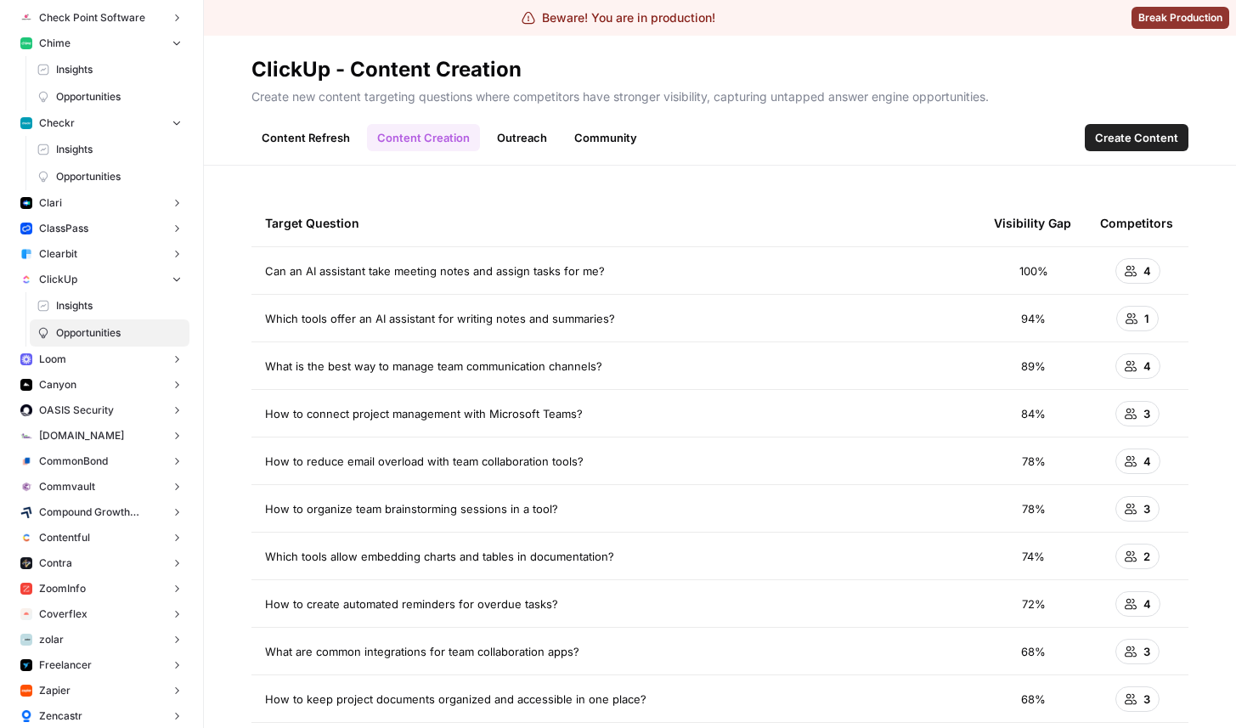
click at [350, 138] on link "Content Refresh" at bounding box center [305, 137] width 109 height 27
